Goal: Navigation & Orientation: Find specific page/section

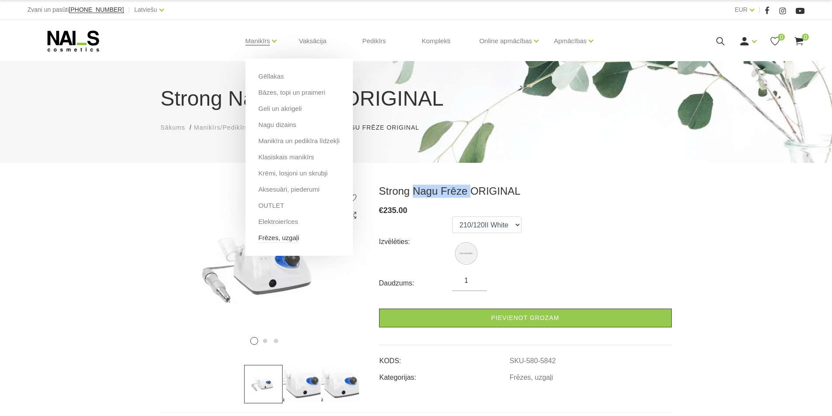
click at [266, 238] on link "Frēzes, uzgaļi" at bounding box center [279, 238] width 41 height 10
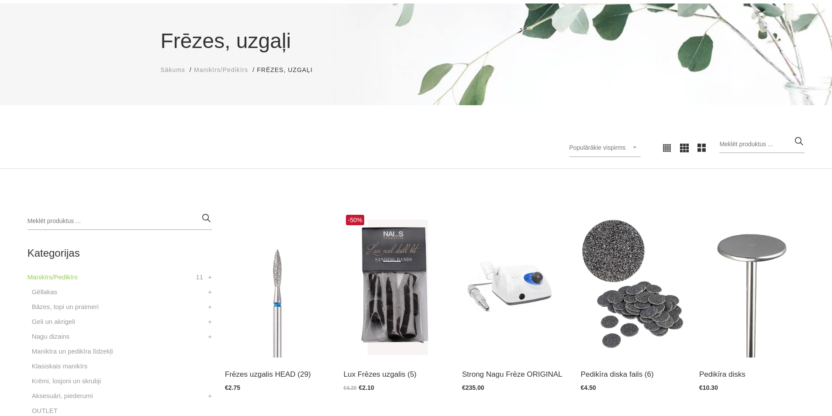
scroll to position [218, 0]
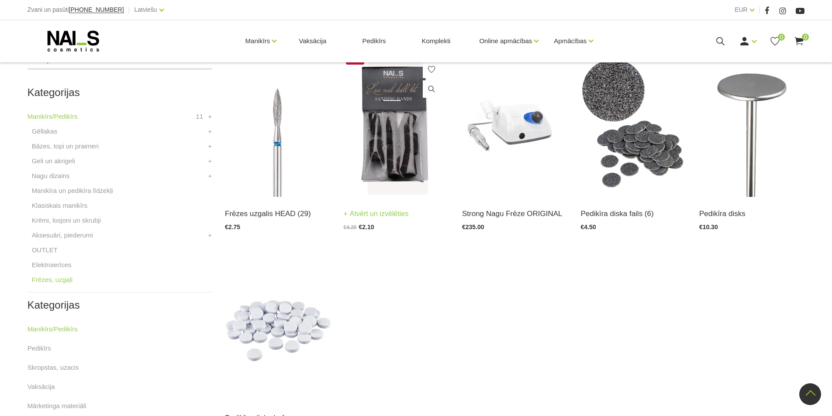
click at [396, 150] on img at bounding box center [396, 124] width 105 height 145
click at [39, 264] on link "Elektroierīces" at bounding box center [52, 265] width 40 height 10
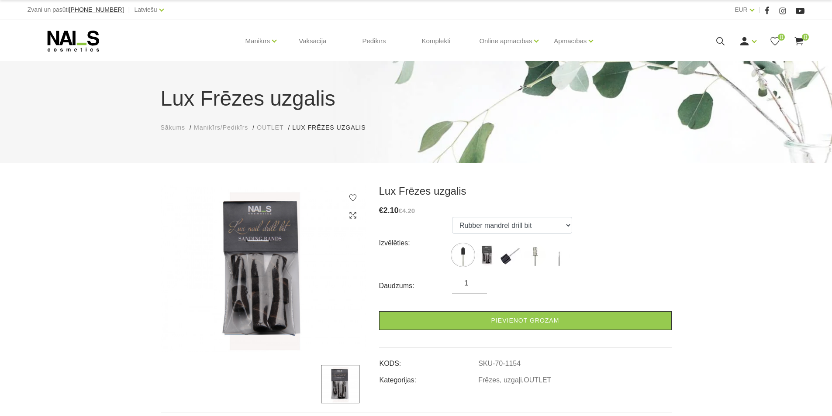
click at [342, 382] on img at bounding box center [340, 384] width 38 height 38
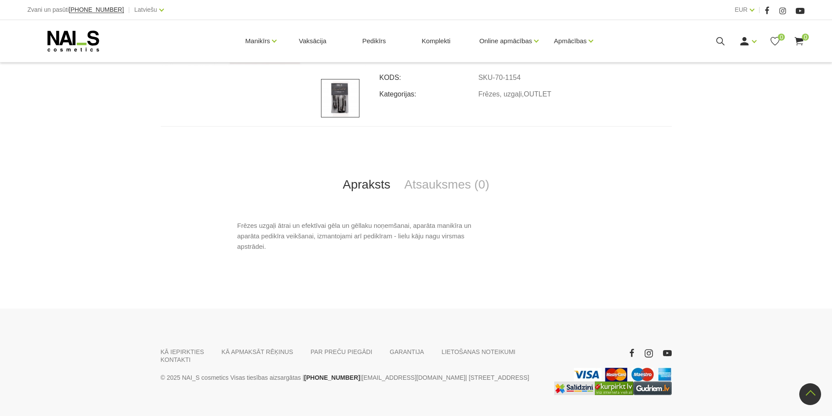
scroll to position [309, 0]
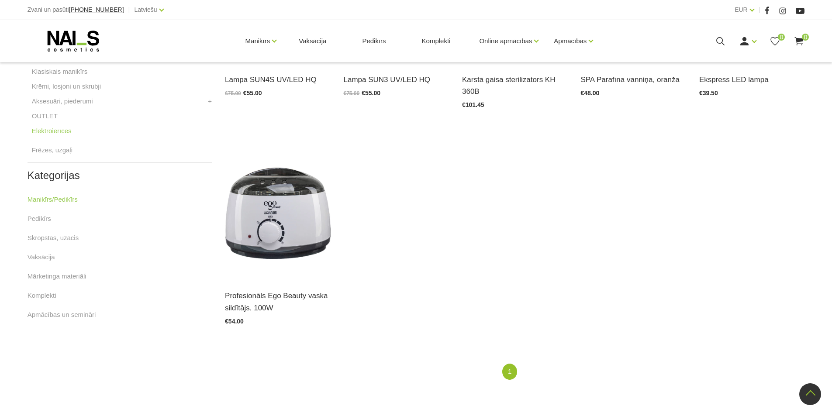
scroll to position [175, 0]
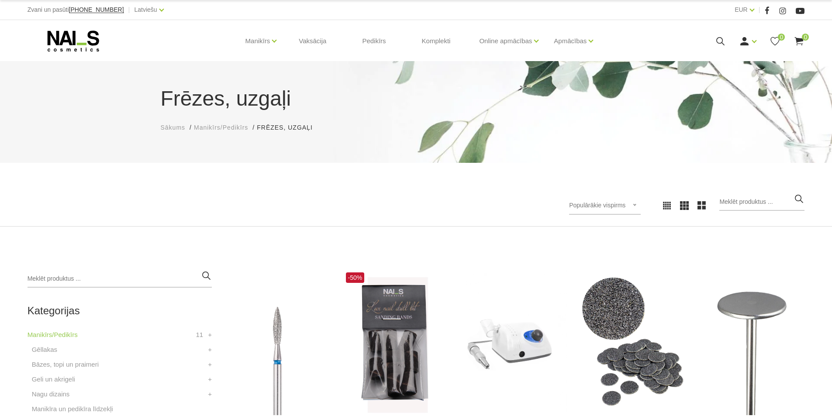
scroll to position [87, 0]
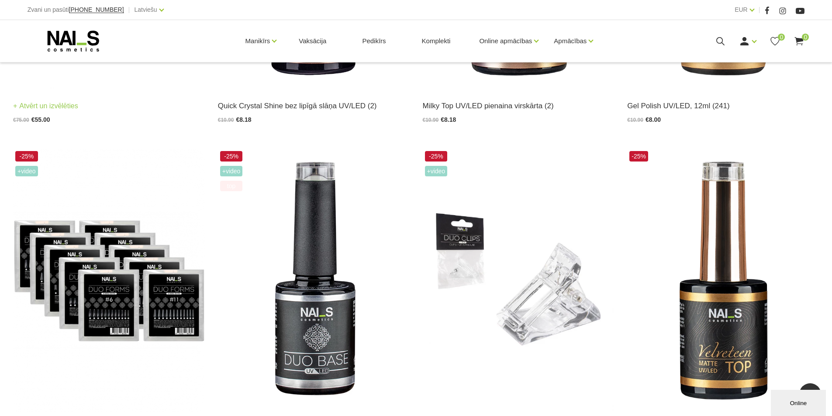
scroll to position [1027, 0]
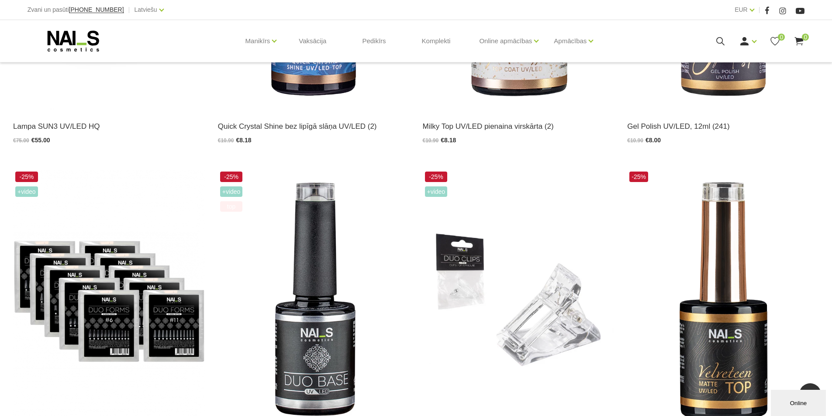
click at [60, 31] on icon at bounding box center [74, 41] width 92 height 22
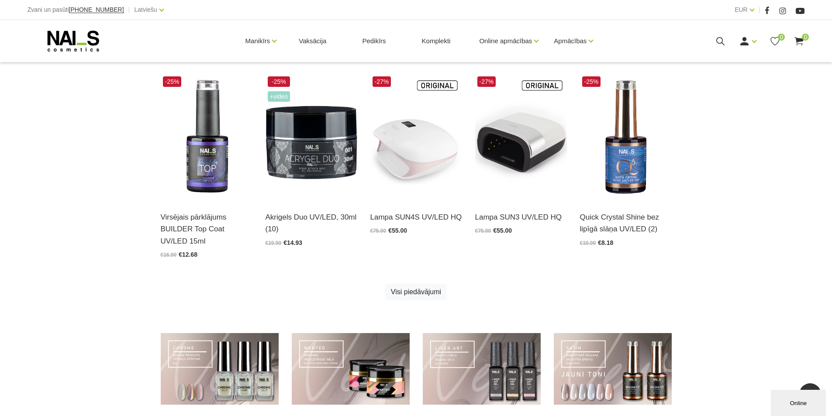
scroll to position [524, 0]
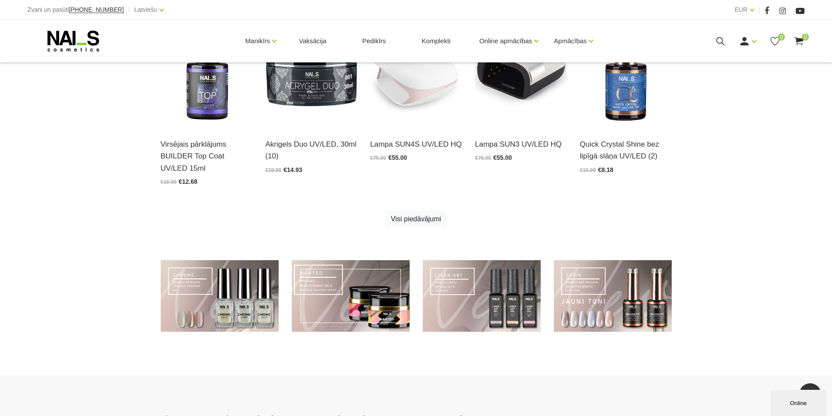
click at [370, 299] on link at bounding box center [351, 296] width 118 height 72
